Goal: Task Accomplishment & Management: Manage account settings

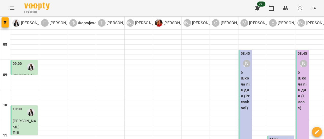
scroll to position [136, 0]
type input "**********"
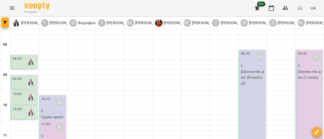
click at [253, 83] on p "Школа пів дня (Preschool)" at bounding box center [253, 78] width 24 height 18
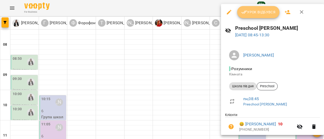
click at [252, 12] on span "Урок відбувся" at bounding box center [258, 12] width 34 height 6
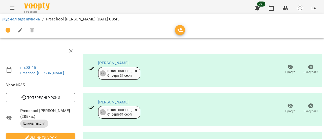
scroll to position [51, 0]
click at [288, 104] on icon "button" at bounding box center [291, 106] width 6 height 5
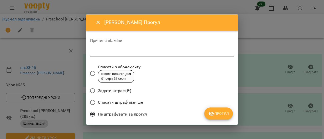
click at [111, 53] on textarea at bounding box center [162, 52] width 144 height 5
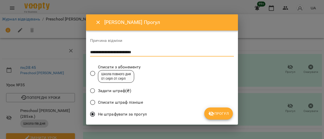
type textarea "**********"
click at [220, 118] on button "Прогул" at bounding box center [218, 114] width 29 height 12
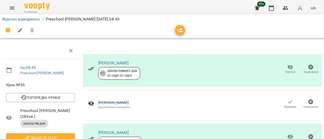
scroll to position [0, 0]
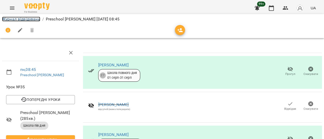
click at [19, 19] on link "Журнал відвідувань" at bounding box center [21, 19] width 38 height 5
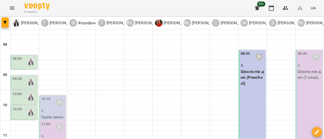
scroll to position [51, 0]
click at [50, 108] on p "6" at bounding box center [53, 111] width 24 height 6
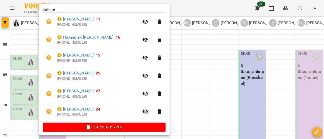
scroll to position [109, 0]
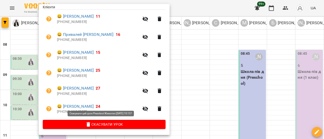
click at [112, 124] on span "Скасувати Урок" at bounding box center [104, 125] width 115 height 6
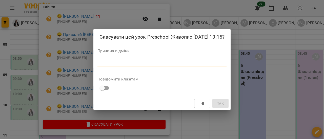
click at [113, 66] on textarea at bounding box center [161, 63] width 129 height 5
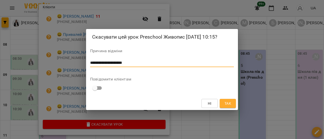
type textarea "**********"
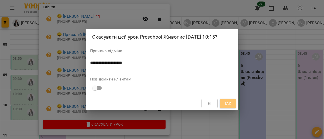
click at [228, 107] on span "Так" at bounding box center [228, 104] width 7 height 6
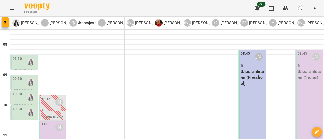
click at [49, 122] on div "11:05" at bounding box center [45, 128] width 9 height 12
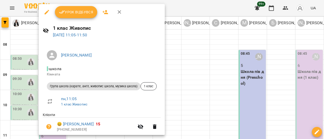
scroll to position [101, 0]
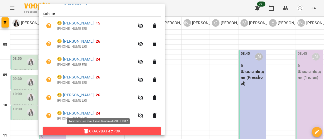
click at [91, 132] on span "Скасувати Урок" at bounding box center [102, 132] width 110 height 6
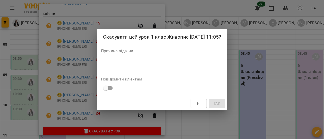
click at [127, 63] on textarea at bounding box center [162, 63] width 122 height 5
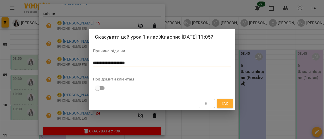
type textarea "**********"
click at [229, 105] on button "Так" at bounding box center [225, 103] width 16 height 9
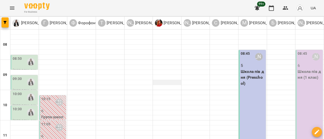
scroll to position [0, 0]
click at [22, 65] on div "08:50" at bounding box center [25, 62] width 24 height 12
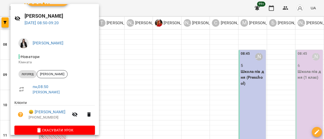
scroll to position [18, 0]
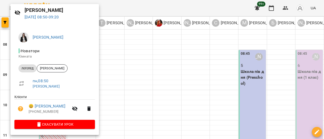
click at [127, 69] on div at bounding box center [162, 69] width 324 height 139
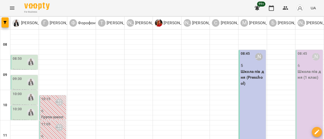
click at [23, 61] on div "08:50" at bounding box center [25, 62] width 24 height 12
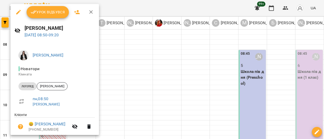
click at [19, 12] on icon "button" at bounding box center [18, 12] width 6 height 6
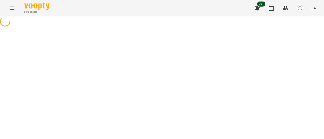
select select "*******"
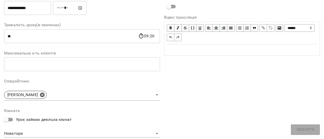
scroll to position [101, 0]
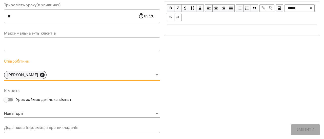
click at [44, 75] on icon at bounding box center [42, 75] width 6 height 6
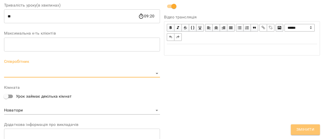
click at [307, 130] on span "Змінити" at bounding box center [305, 130] width 18 height 7
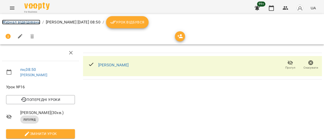
click at [25, 22] on link "Журнал відвідувань" at bounding box center [21, 22] width 38 height 5
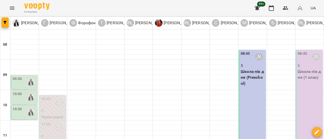
scroll to position [25, 0]
click at [24, 76] on div "09:30" at bounding box center [25, 82] width 24 height 12
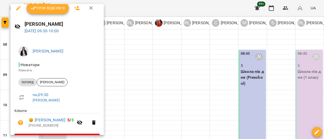
scroll to position [0, 0]
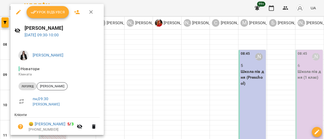
click at [92, 11] on icon "button" at bounding box center [91, 12] width 6 height 6
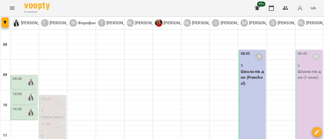
click at [310, 81] on div "08:45 [PERSON_NAME] 6 Школа пів дня (1 клас)" at bounding box center [309, 123] width 27 height 146
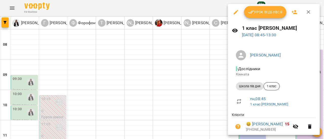
click at [271, 13] on span "Урок відбувся" at bounding box center [265, 12] width 34 height 6
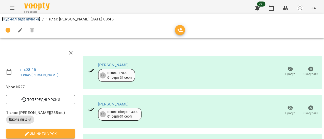
click at [19, 18] on link "Журнал відвідувань" at bounding box center [21, 19] width 38 height 5
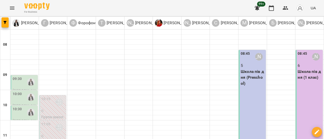
scroll to position [127, 0]
